Goal: Register for event/course

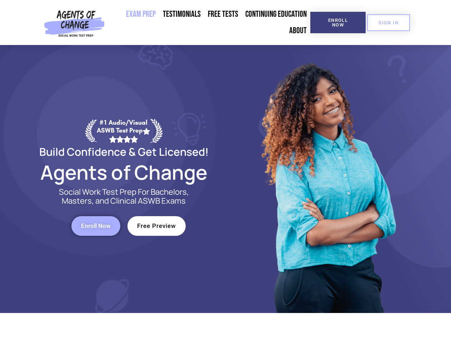
click at [226, 171] on div at bounding box center [328, 179] width 204 height 268
click at [338, 23] on span "Enroll Now" at bounding box center [338, 22] width 33 height 9
click at [389, 23] on span "SIGN IN" at bounding box center [389, 22] width 20 height 5
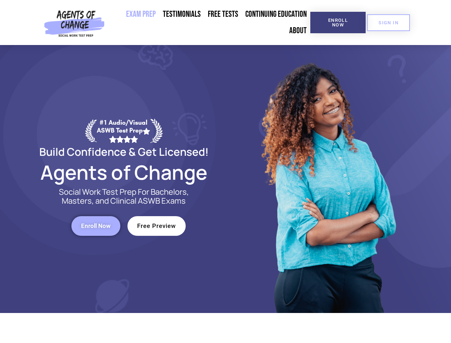
click at [96, 226] on span "Enroll Now" at bounding box center [96, 226] width 30 height 6
click at [156, 226] on span "Free Preview" at bounding box center [156, 226] width 39 height 6
